Goal: Navigation & Orientation: Find specific page/section

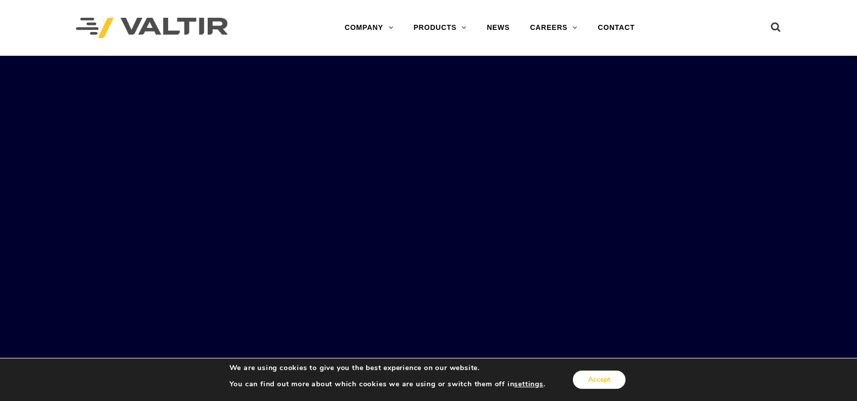
click at [602, 380] on button "Accept" at bounding box center [599, 379] width 53 height 18
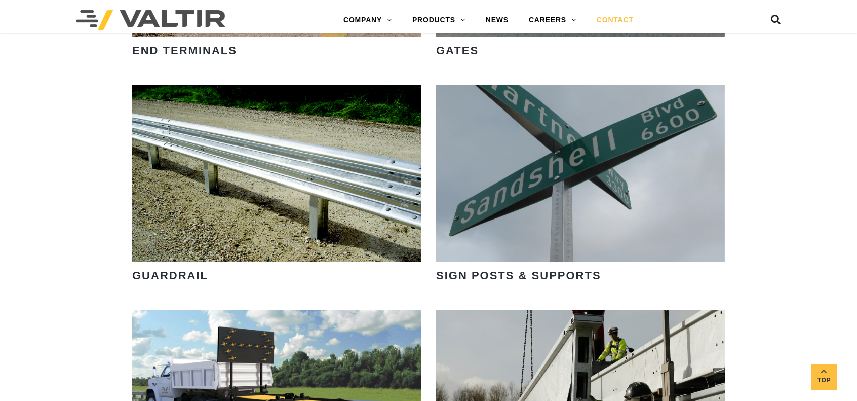
scroll to position [1025, 0]
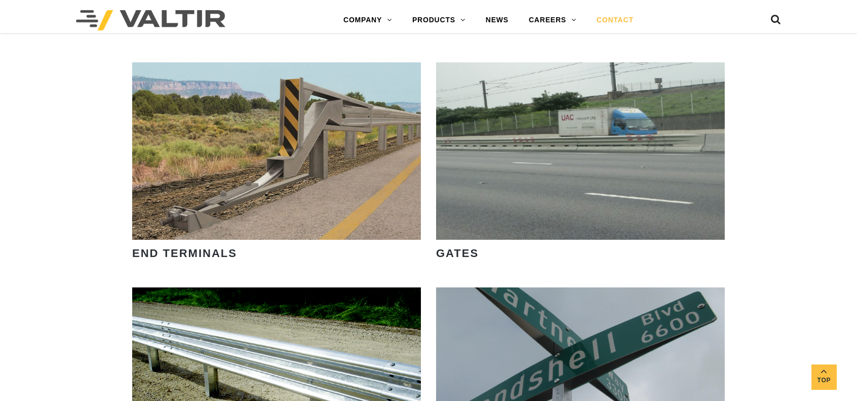
click at [612, 17] on link "CONTACT" at bounding box center [615, 20] width 57 height 20
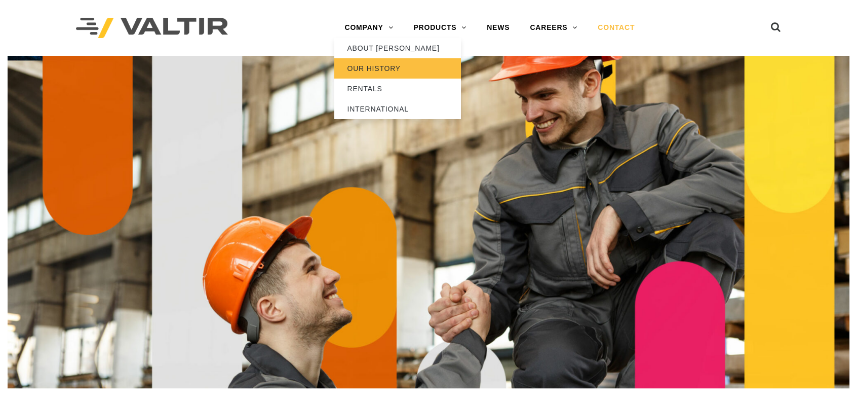
click at [362, 66] on link "OUR HISTORY" at bounding box center [397, 68] width 127 height 20
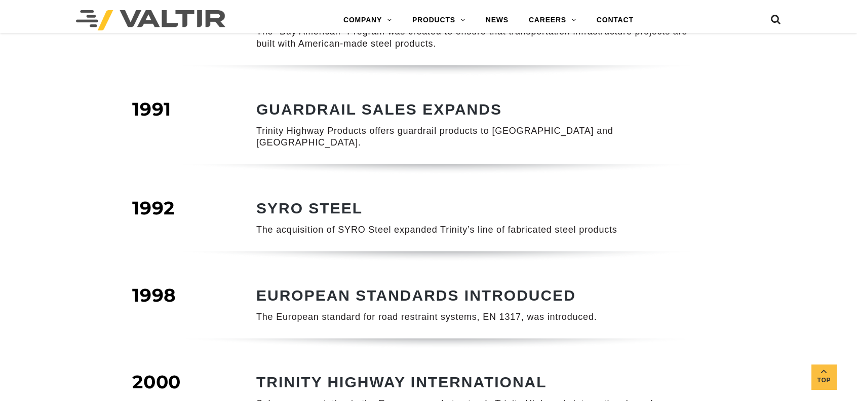
scroll to position [304, 0]
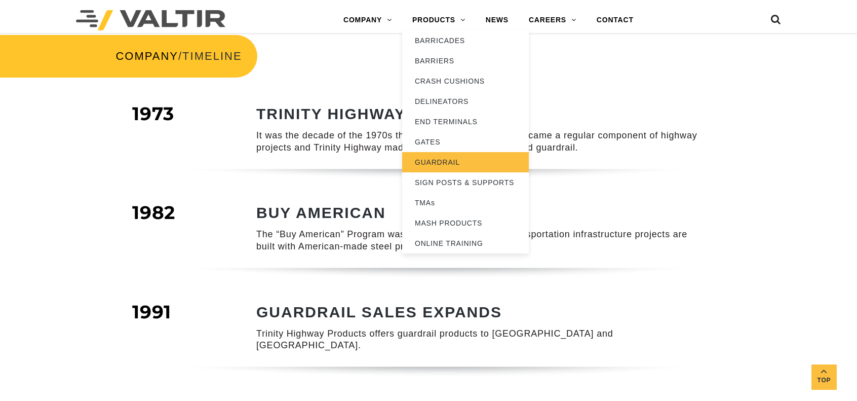
drag, startPoint x: 438, startPoint y: 163, endPoint x: 432, endPoint y: 163, distance: 5.6
click at [438, 163] on link "GUARDRAIL" at bounding box center [465, 162] width 127 height 20
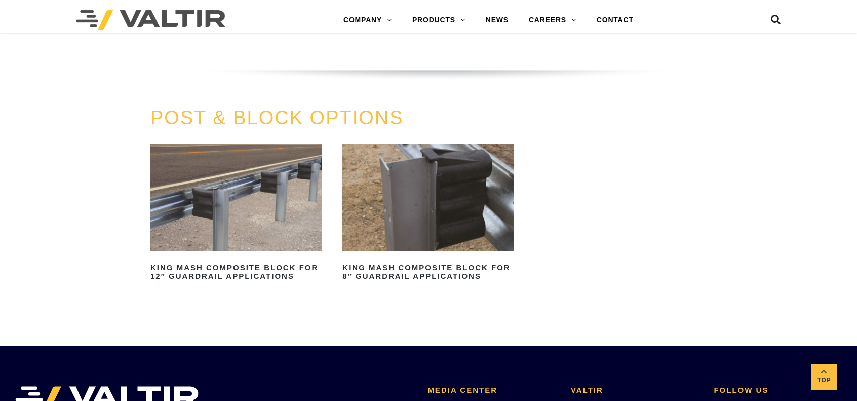
scroll to position [912, 0]
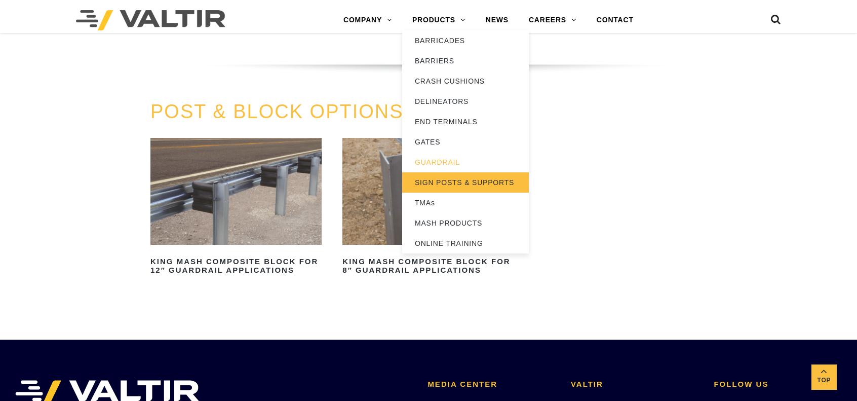
click at [463, 182] on link "SIGN POSTS & SUPPORTS" at bounding box center [465, 182] width 127 height 20
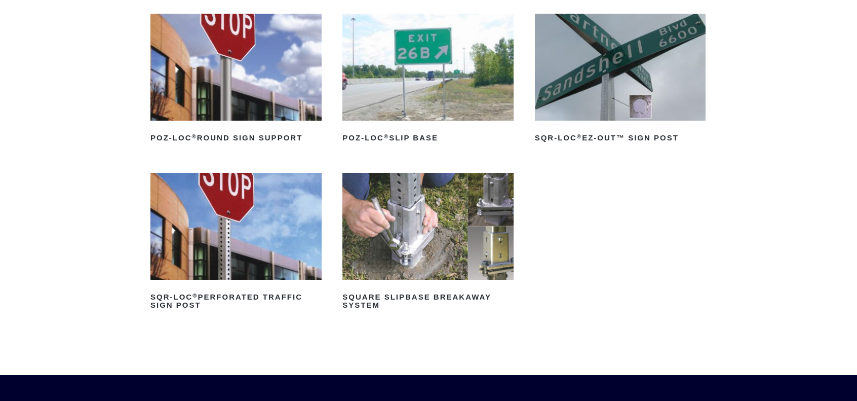
scroll to position [203, 0]
